Goal: Task Accomplishment & Management: Use online tool/utility

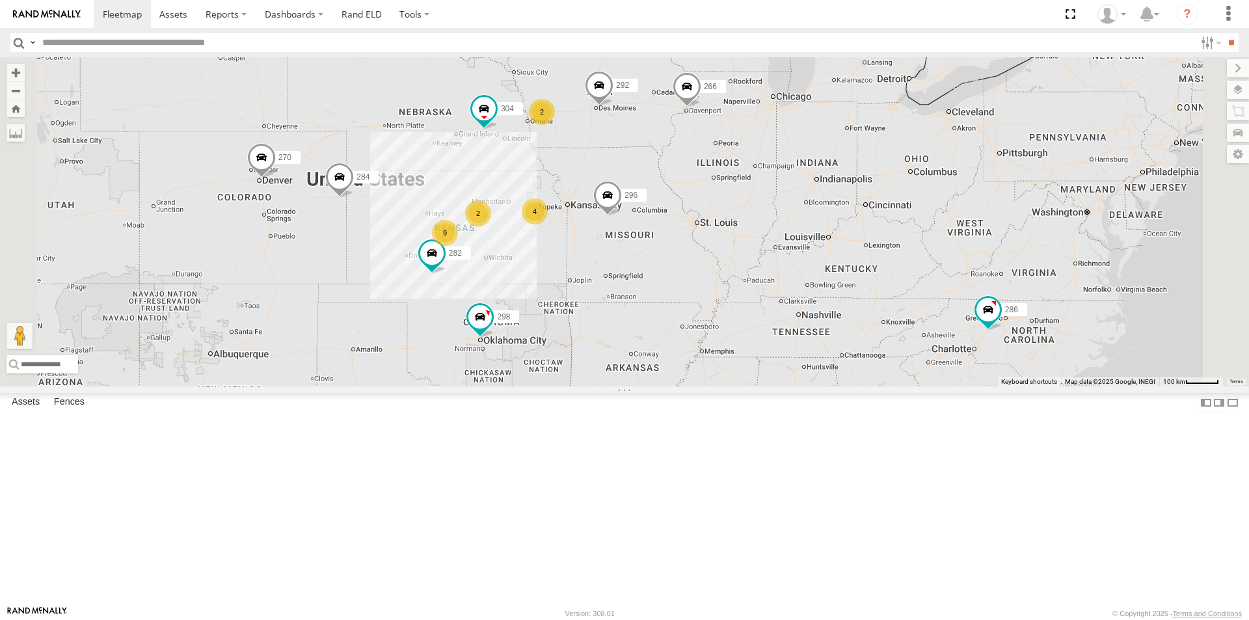
scroll to position [195, 0]
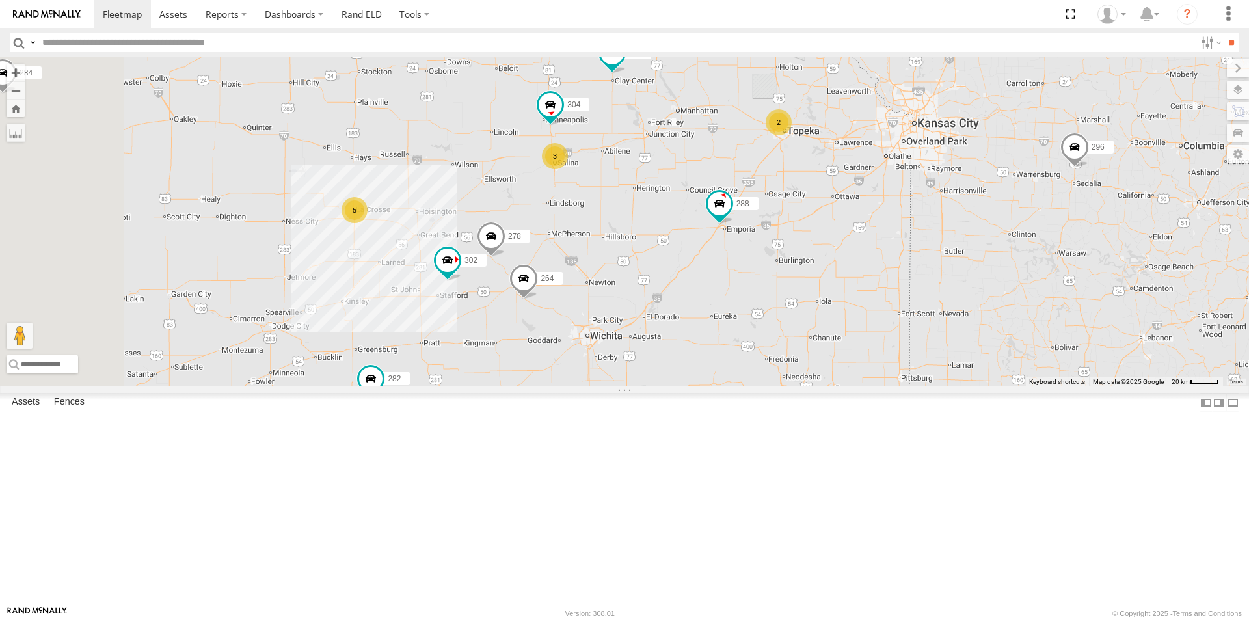
drag, startPoint x: 485, startPoint y: 492, endPoint x: 559, endPoint y: 370, distance: 142.8
click at [559, 370] on div "286 298 270 292 296 304 284 282 266 274 262 288 256 264 302 278 3 5 2" at bounding box center [624, 221] width 1249 height 329
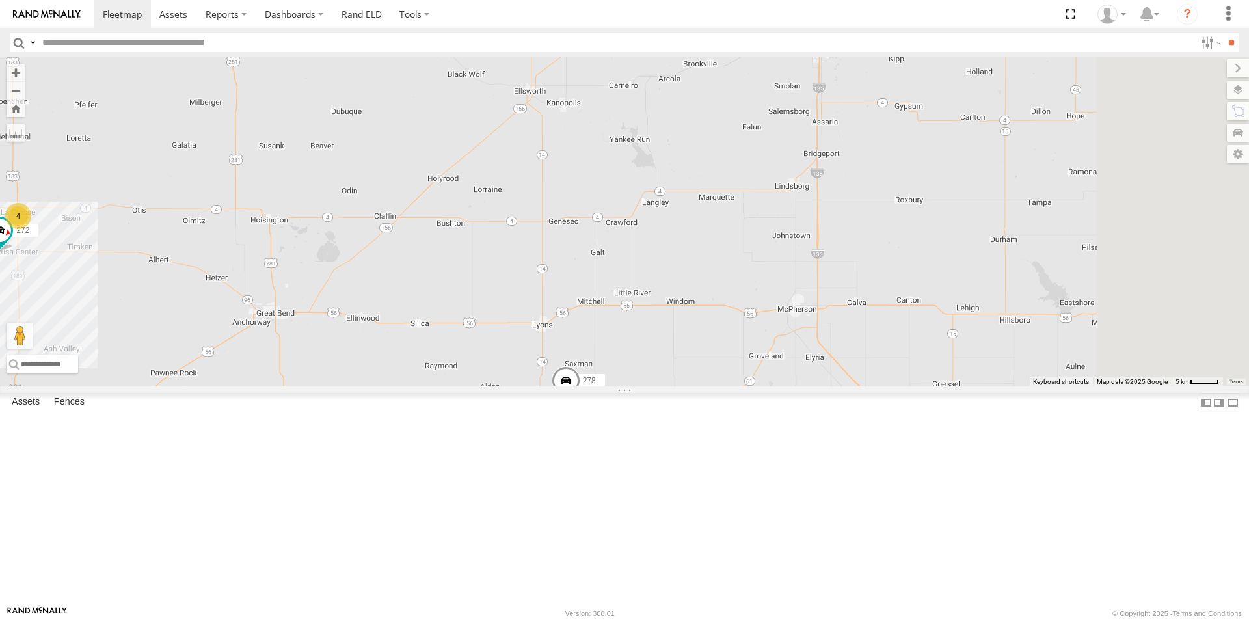
drag, startPoint x: 916, startPoint y: 226, endPoint x: 670, endPoint y: 427, distance: 317.5
click at [670, 386] on div "286 298 270 292 296 304 284 282 266 274 262 288 256 264 302 278 244 4 272" at bounding box center [624, 221] width 1249 height 329
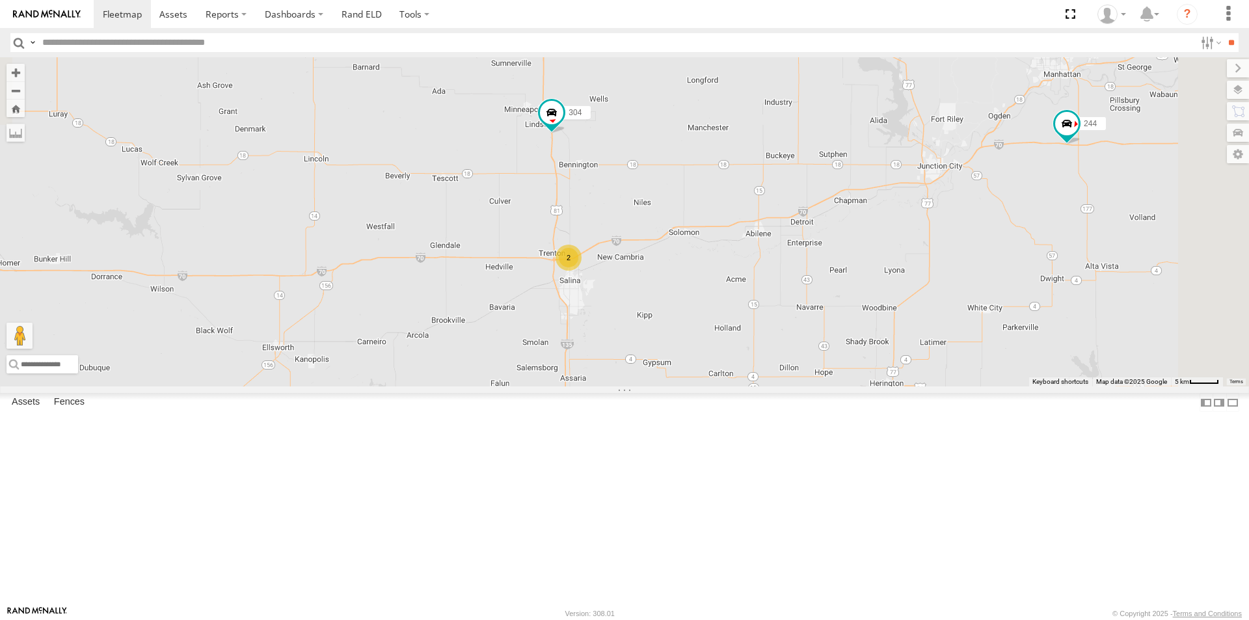
drag, startPoint x: 827, startPoint y: 325, endPoint x: 676, endPoint y: 498, distance: 229.1
click at [676, 386] on div "286 298 270 292 296 304 284 282 266 274 262 288 256 264 302 278 244 4 272 2" at bounding box center [624, 221] width 1249 height 329
click at [0, 0] on div "272 All Assets" at bounding box center [0, 0] width 0 height 0
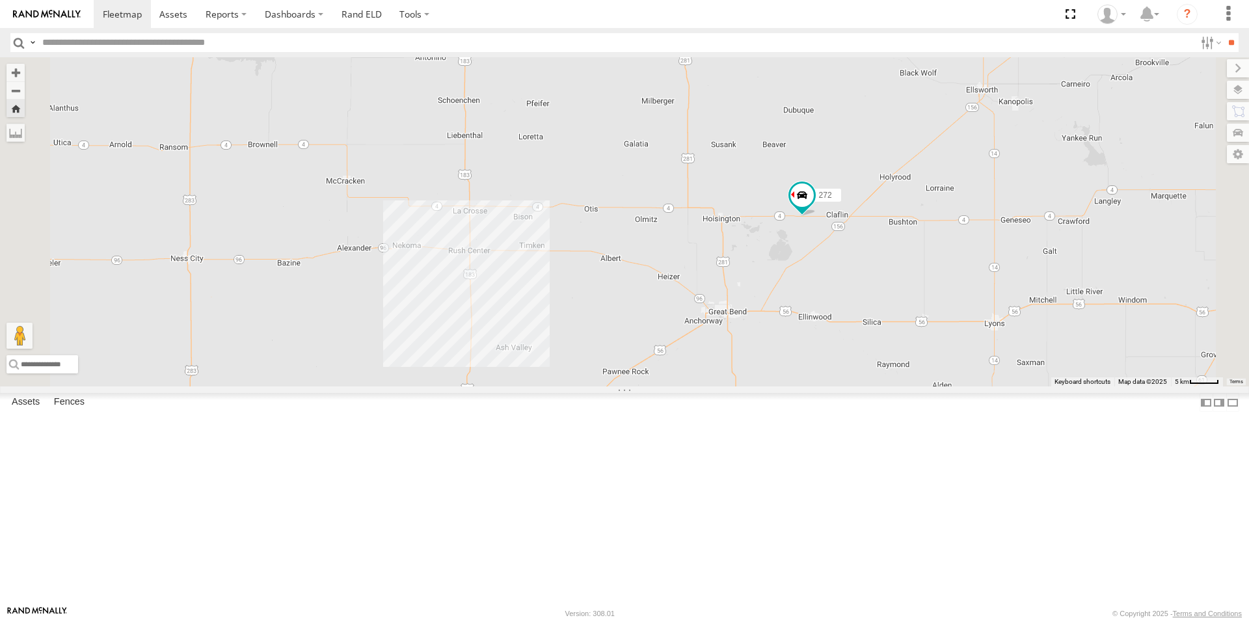
drag, startPoint x: 515, startPoint y: 394, endPoint x: 562, endPoint y: 394, distance: 46.8
click at [562, 386] on div "272" at bounding box center [624, 221] width 1249 height 329
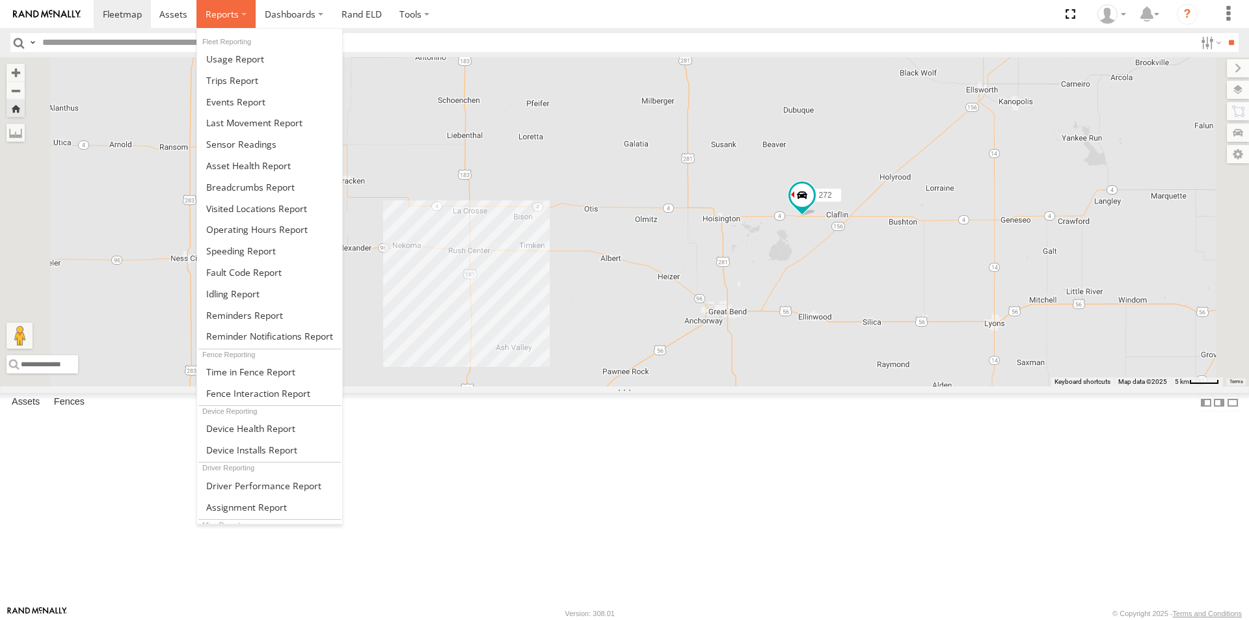
click at [239, 15] on label at bounding box center [225, 14] width 59 height 28
click at [237, 79] on span at bounding box center [232, 80] width 52 height 12
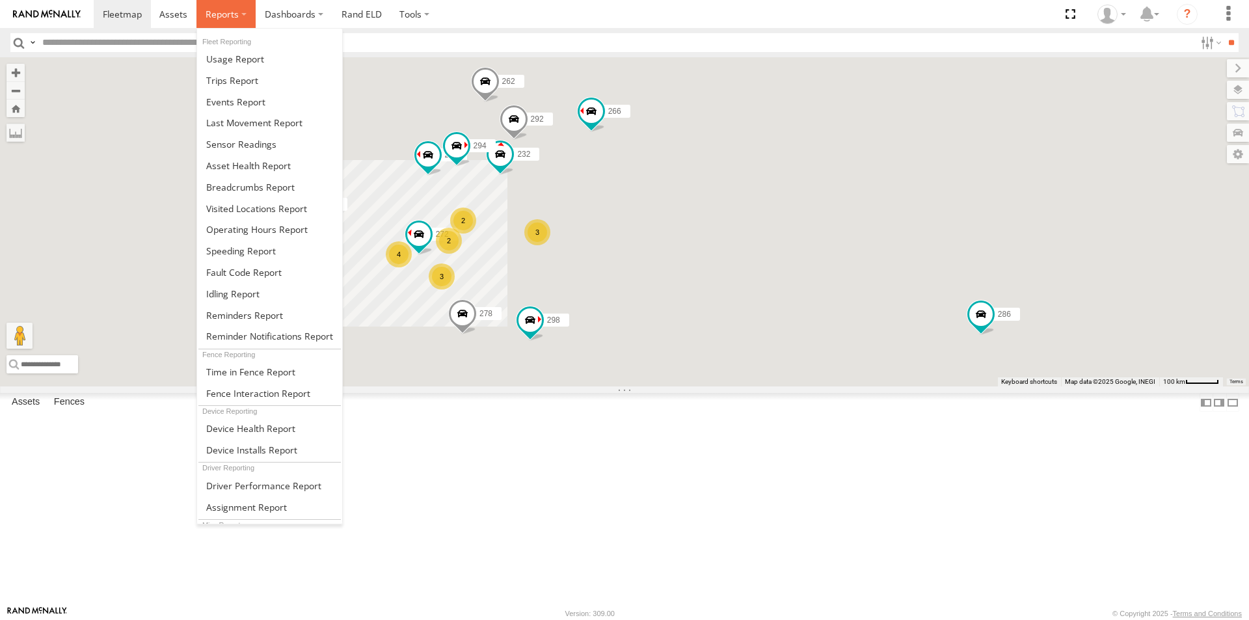
click at [232, 12] on span at bounding box center [222, 14] width 33 height 12
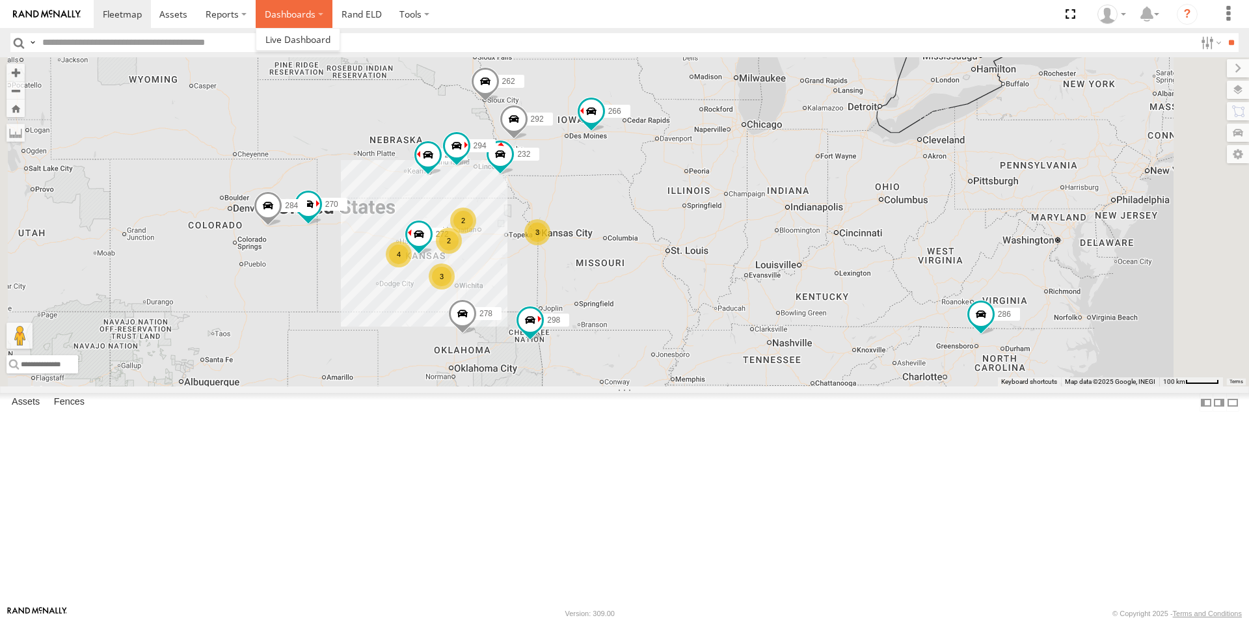
click at [287, 15] on label "Dashboards" at bounding box center [294, 14] width 77 height 28
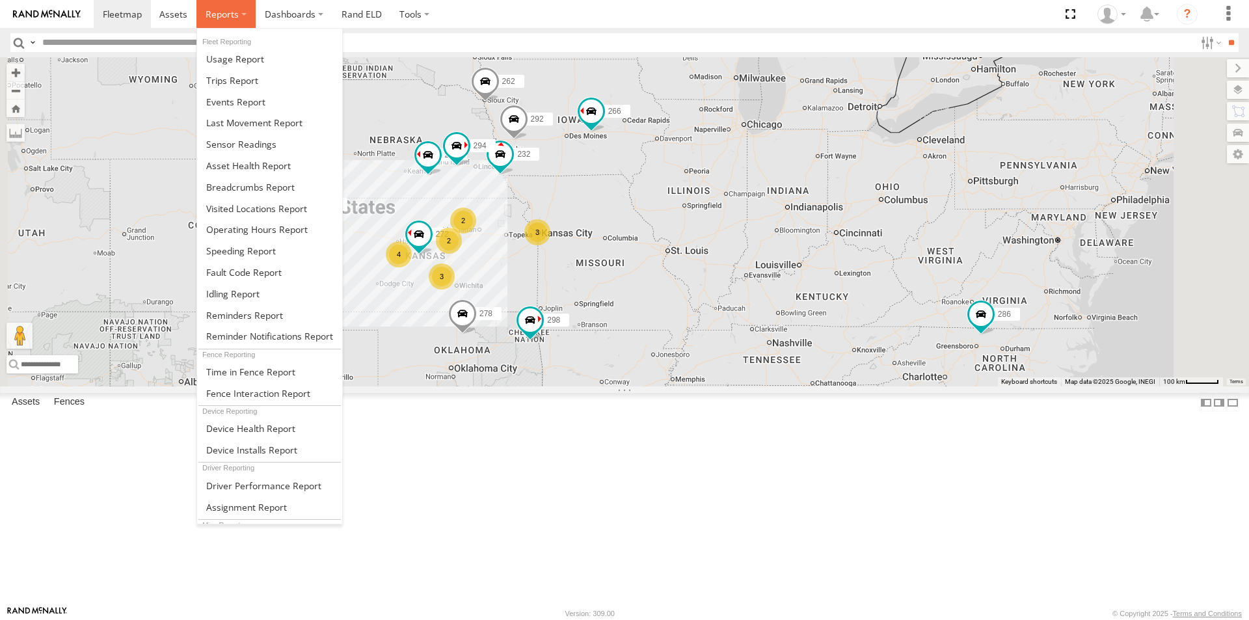
click at [224, 13] on span at bounding box center [222, 14] width 33 height 12
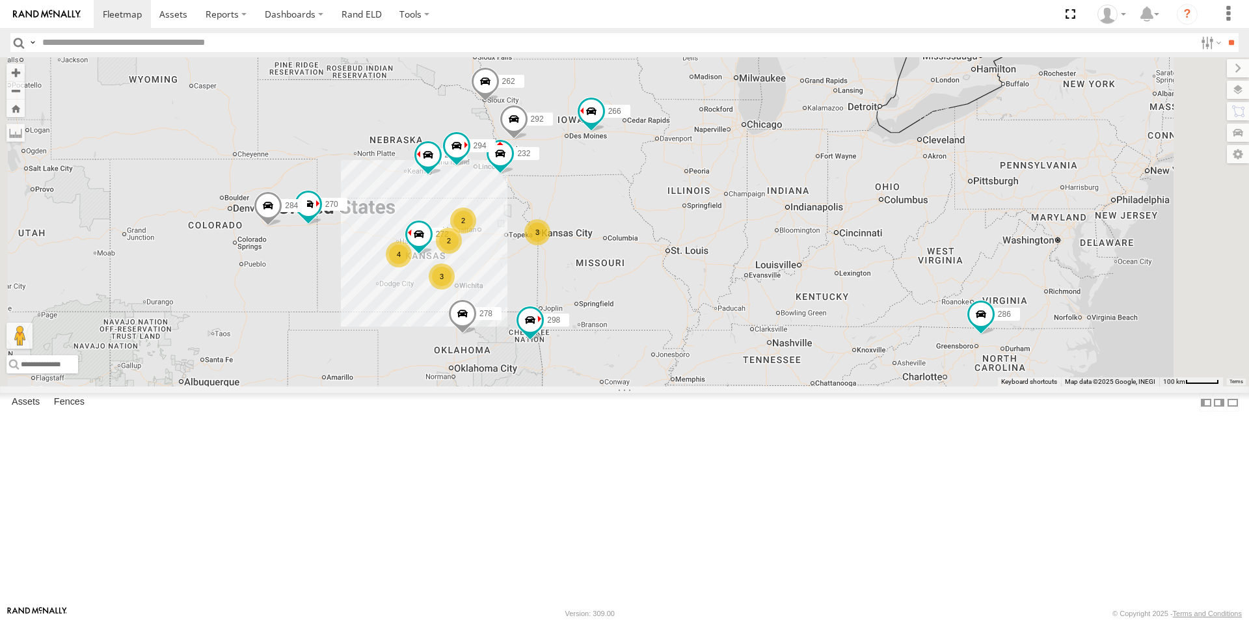
click at [0, 0] on div "272" at bounding box center [0, 0] width 0 height 0
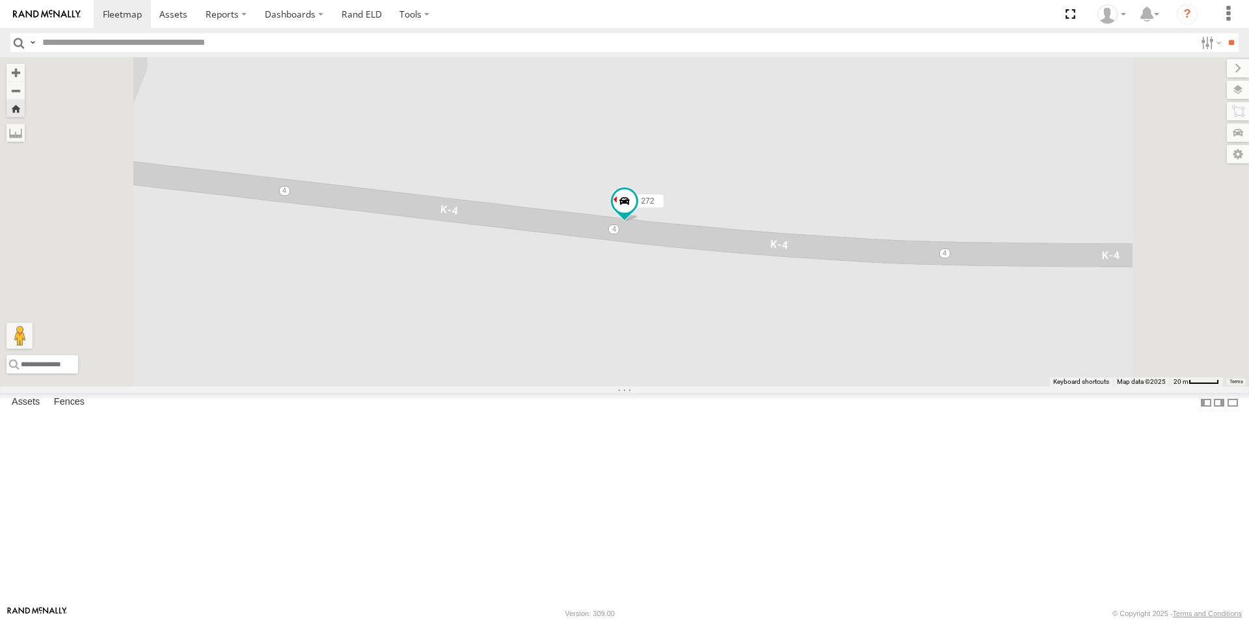
click at [0, 0] on span at bounding box center [0, 0] width 0 height 0
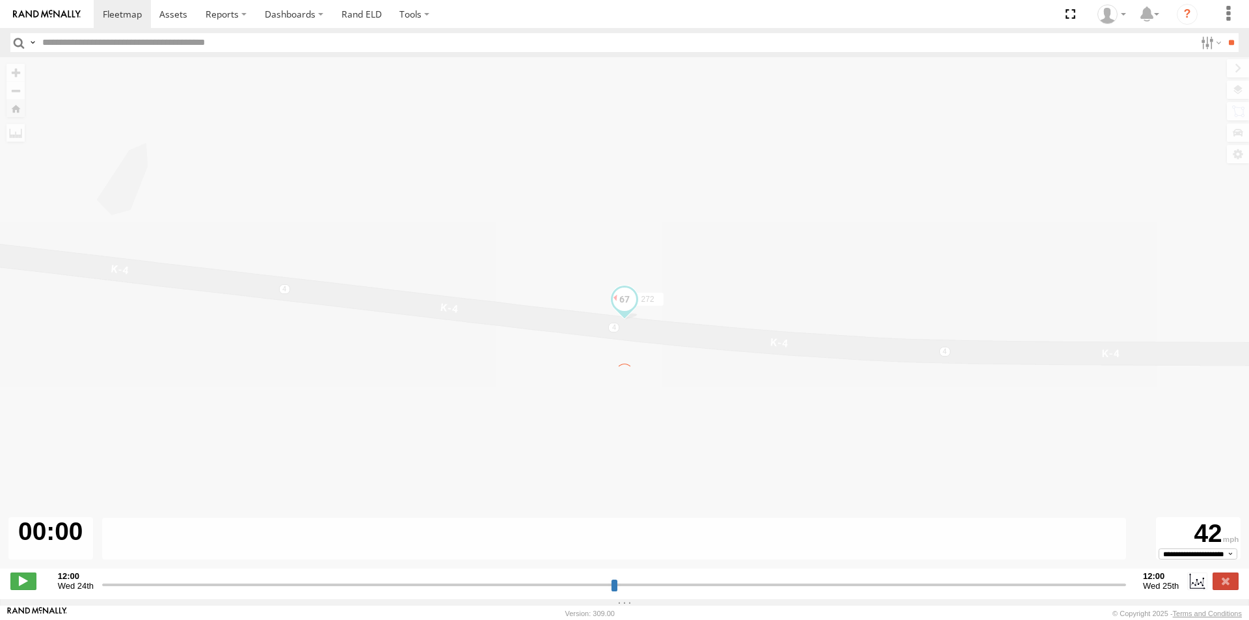
type input "**********"
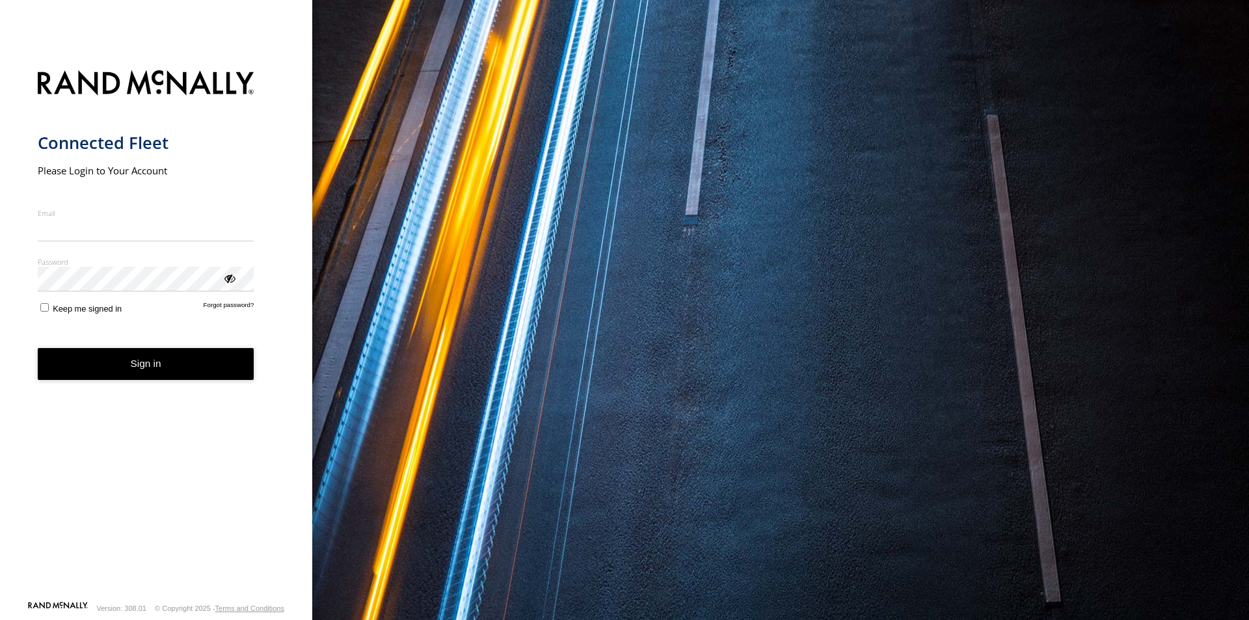
click at [76, 235] on input "Email" at bounding box center [146, 229] width 217 height 23
type input "**********"
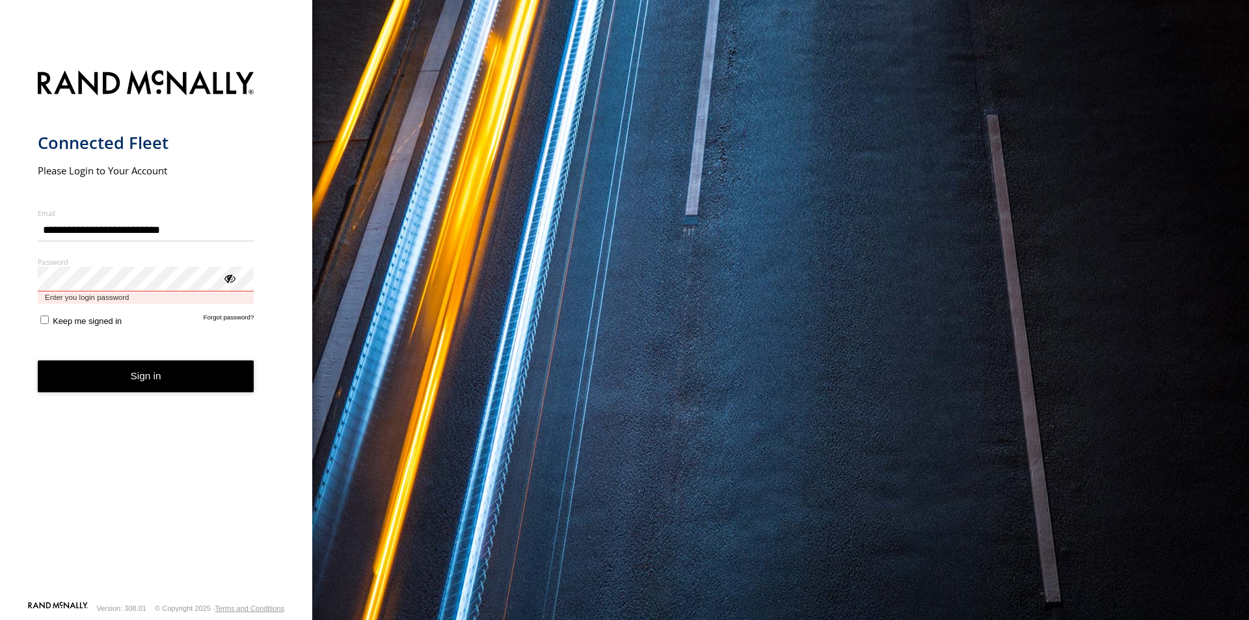
click at [38, 360] on button "Sign in" at bounding box center [146, 376] width 217 height 32
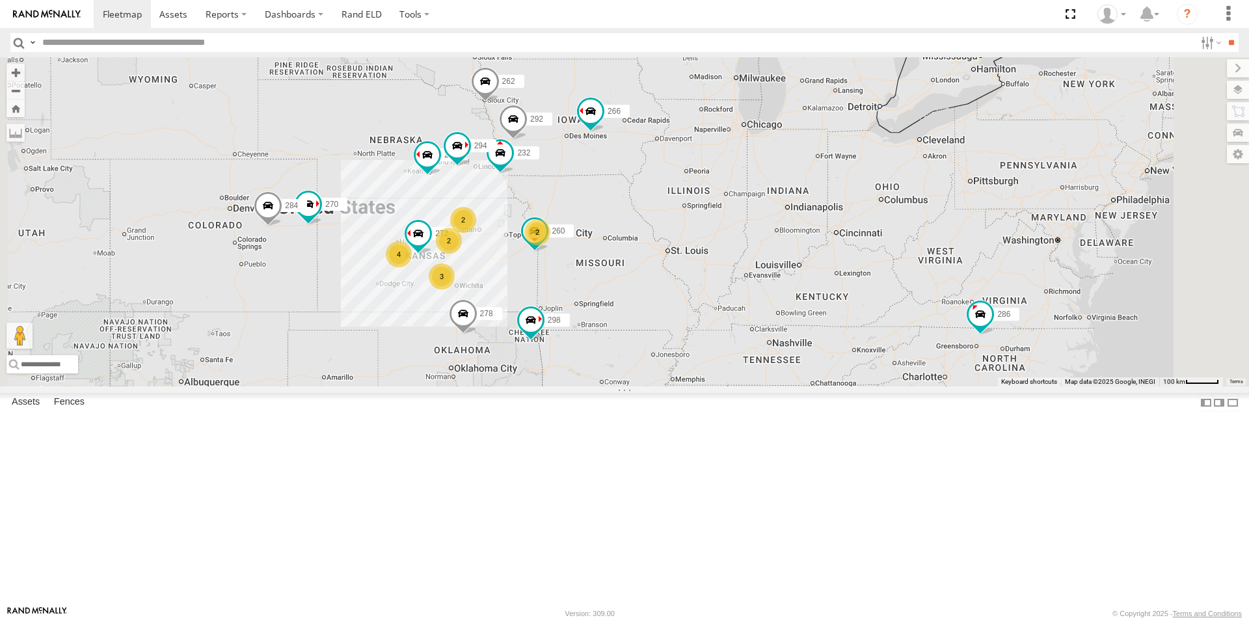
click at [0, 0] on div "272 All Assets" at bounding box center [0, 0] width 0 height 0
